Goal: Task Accomplishment & Management: Use online tool/utility

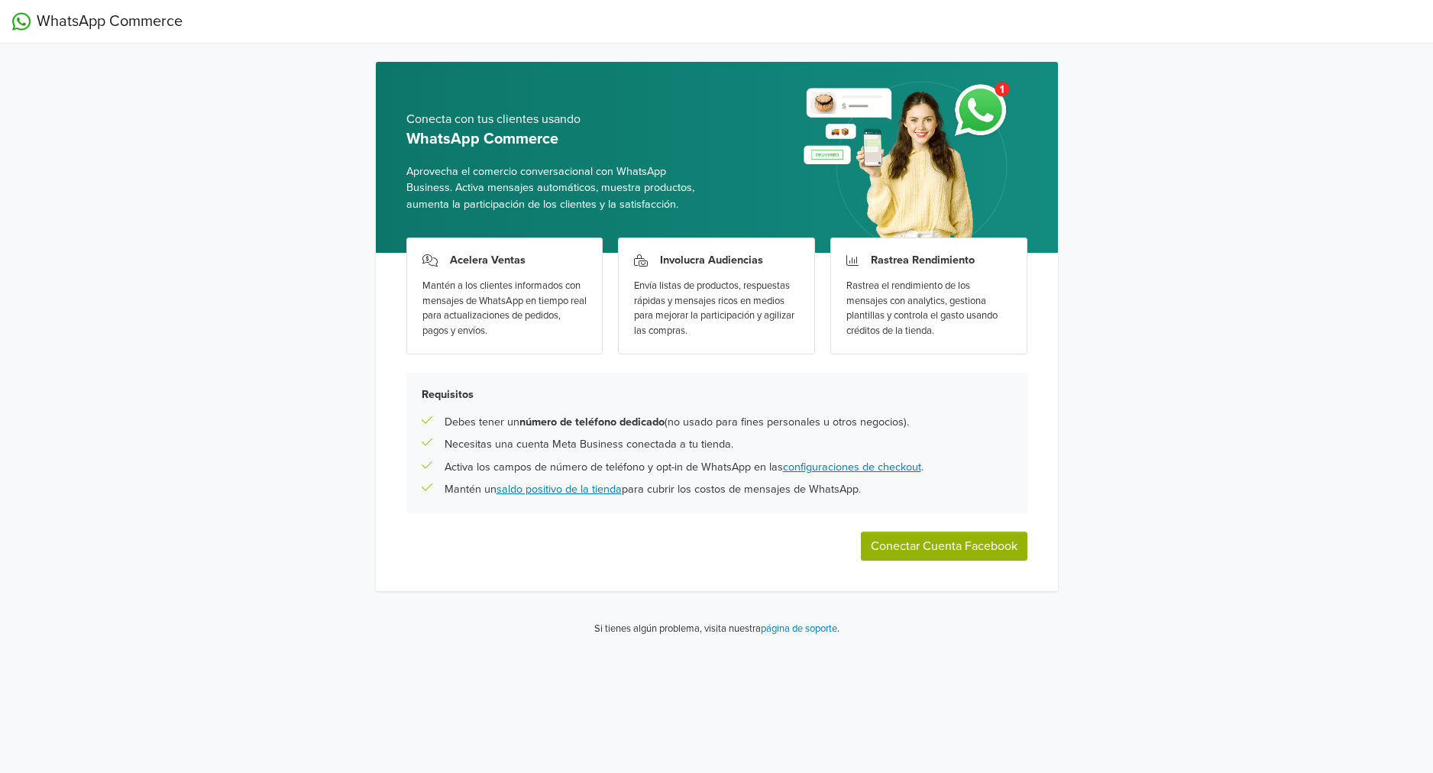
click at [947, 548] on button "Conectar Cuenta Facebook" at bounding box center [944, 546] width 166 height 29
drag, startPoint x: 154, startPoint y: 231, endPoint x: 163, endPoint y: 229, distance: 8.7
click at [155, 231] on div "WhatsApp Commerce Conecta con tus clientes usando WhatsApp Commerce Aprovecha e…" at bounding box center [716, 324] width 1433 height 649
